Goal: Information Seeking & Learning: Find specific fact

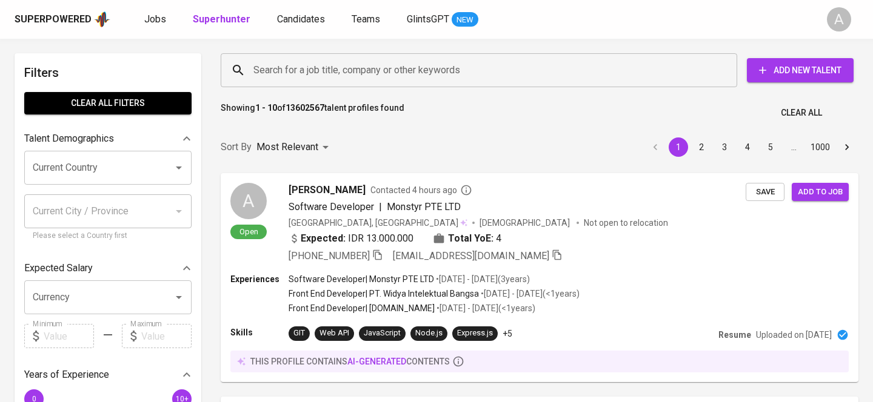
click at [384, 73] on input "Search for a job title, company or other keywords" at bounding box center [481, 70] width 463 height 23
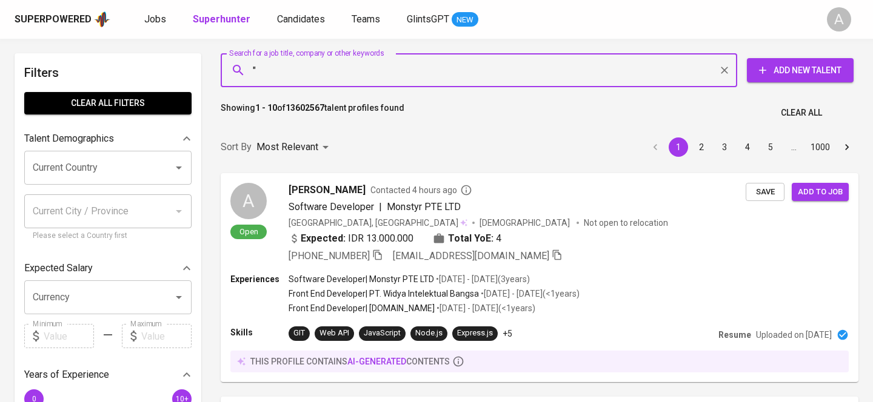
paste input "[PERSON_NAME][EMAIL_ADDRESS][DOMAIN_NAME]"
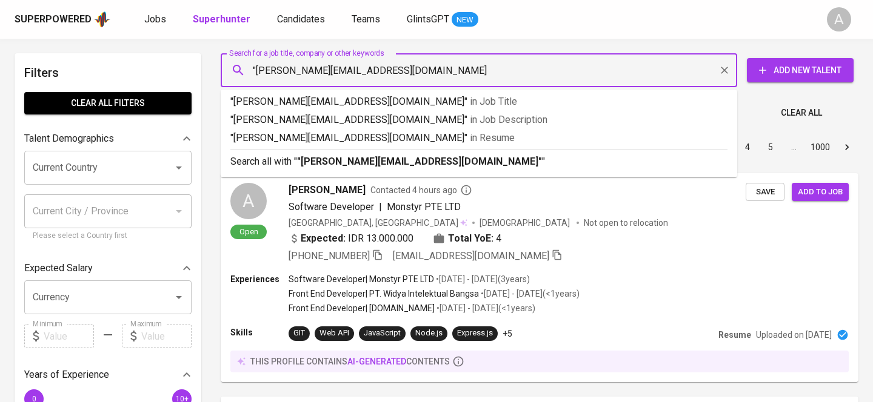
type input ""[PERSON_NAME][EMAIL_ADDRESS][DOMAIN_NAME]""
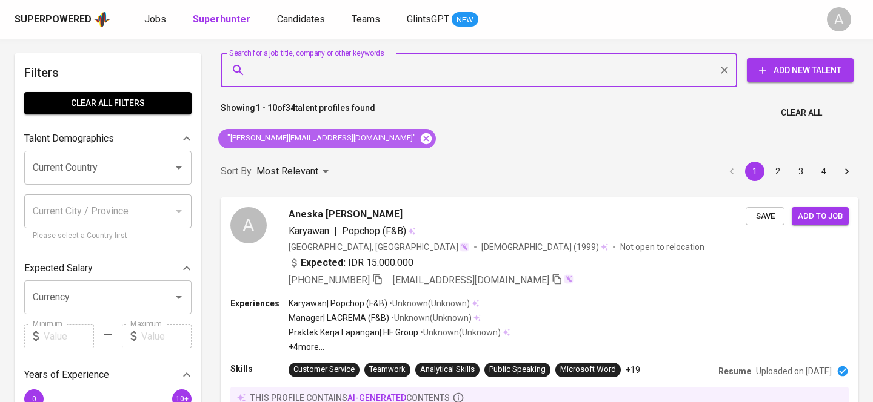
click at [421, 136] on icon at bounding box center [426, 138] width 11 height 11
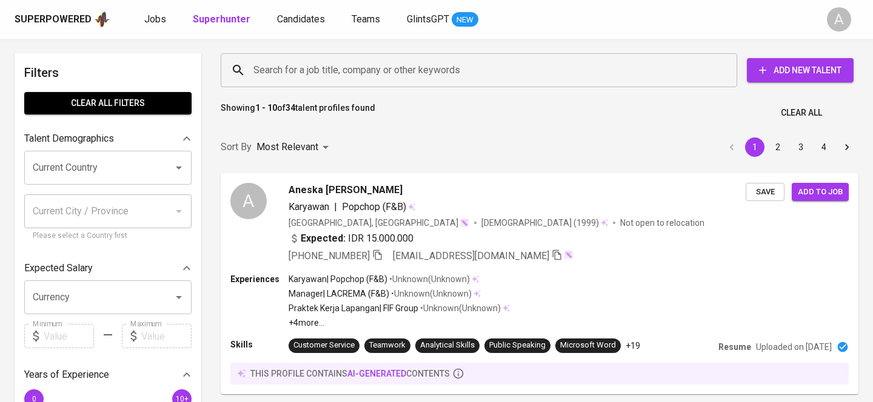
click at [382, 72] on input "Search for a job title, company or other keywords" at bounding box center [481, 70] width 463 height 23
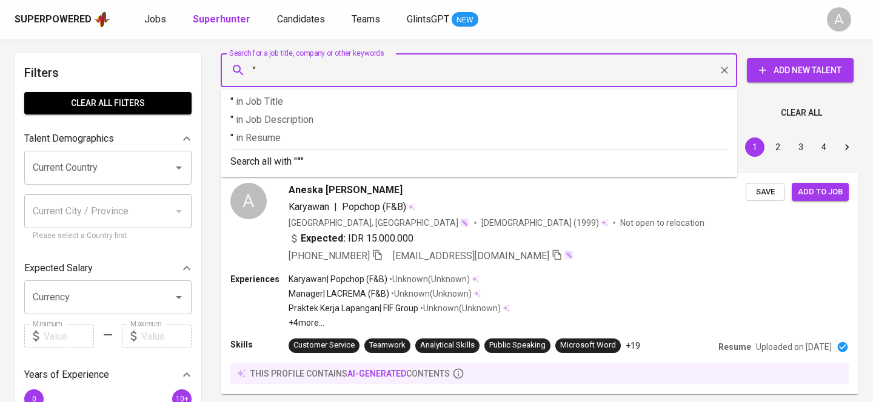
paste input "Urban & Co"
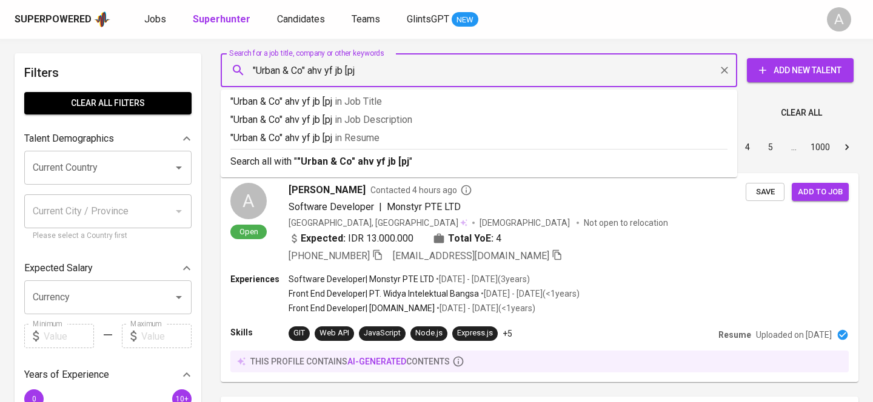
type input "="
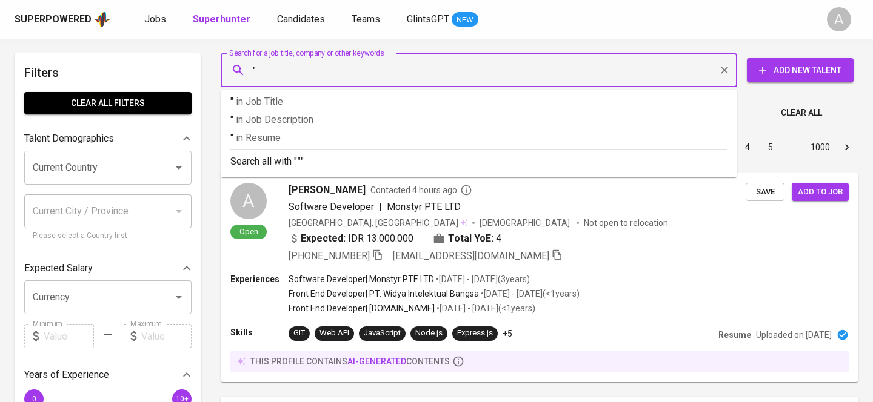
paste input "Urban & Co"
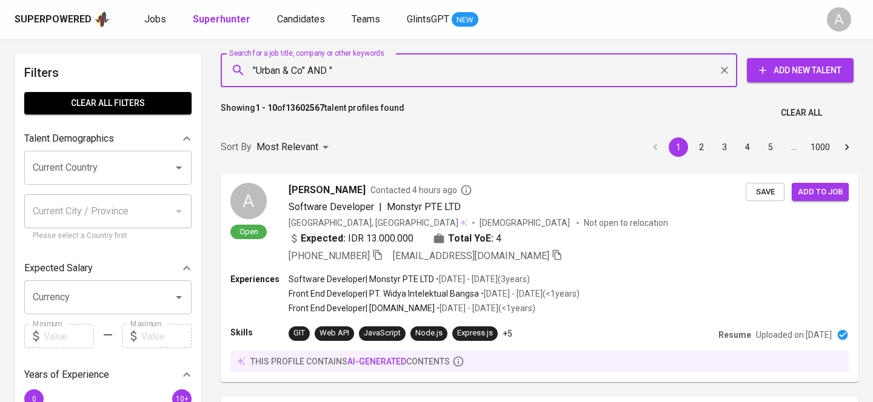
click at [358, 76] on input ""Urban & Co" AND "" at bounding box center [481, 70] width 463 height 23
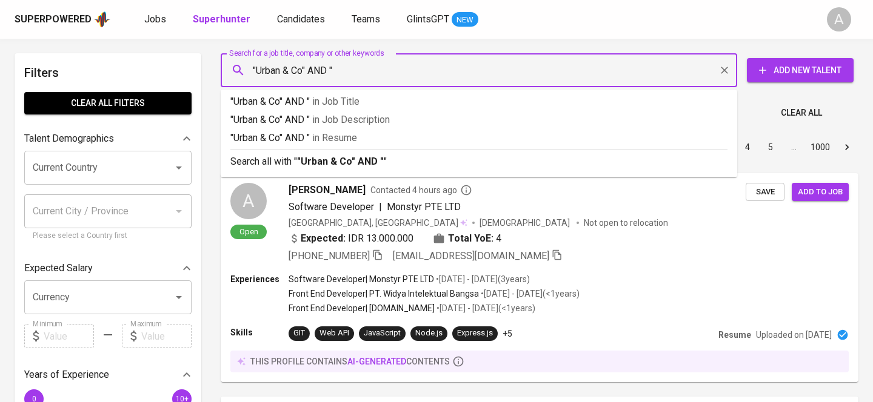
paste input "[EMAIL_ADDRESS][DOMAIN_NAME]"
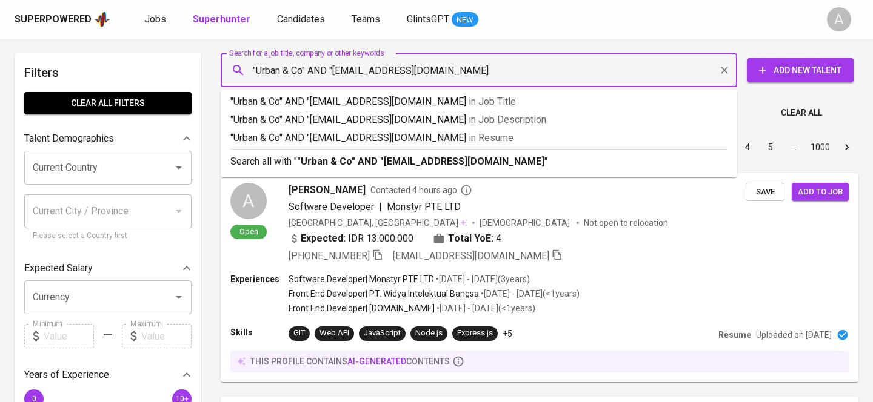
type input ""Urban & Co" AND "[EMAIL_ADDRESS][DOMAIN_NAME]""
click at [344, 68] on input ""Urban & Co" AND "[EMAIL_ADDRESS][DOMAIN_NAME]"" at bounding box center [481, 70] width 463 height 23
click at [324, 68] on input ""Urban & Co" AND "[EMAIL_ADDRESS][DOMAIN_NAME]"" at bounding box center [481, 70] width 463 height 23
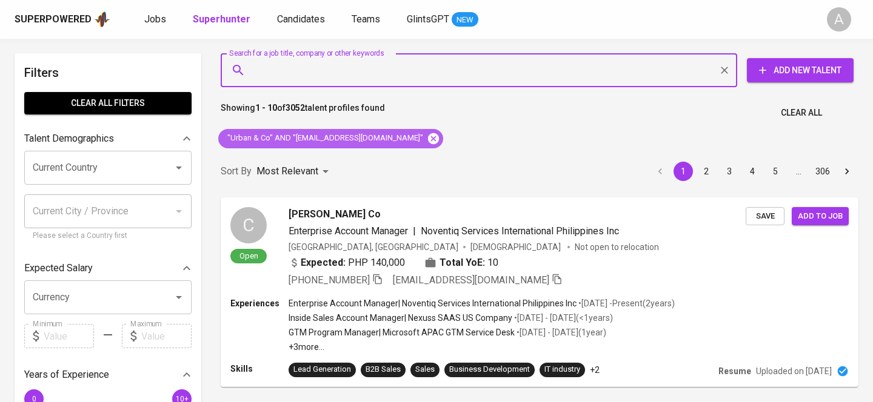
click at [428, 134] on icon at bounding box center [433, 138] width 11 height 11
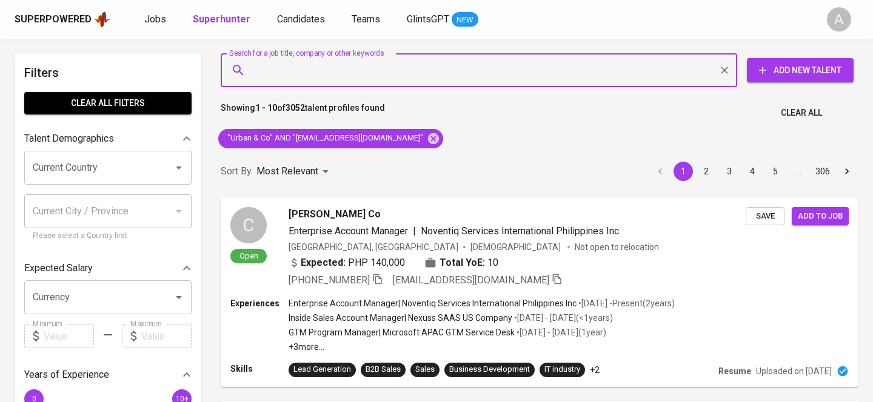
click at [415, 153] on div "Sort By Most Relevant MOST_RELEVANT 1 2 3 4 5 … 306" at bounding box center [539, 171] width 652 height 37
